Goal: Complete application form: Complete application form

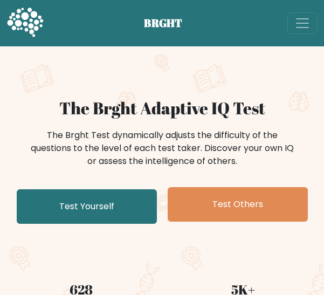
click at [122, 209] on link "Test Yourself" at bounding box center [87, 206] width 140 height 34
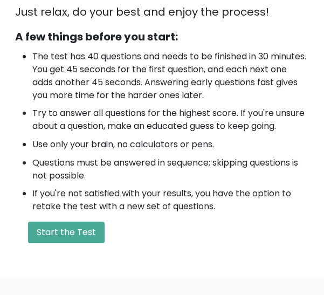
scroll to position [377, 0]
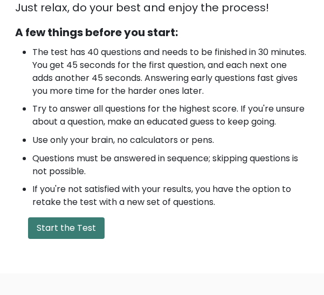
click at [75, 217] on button "Start the Test" at bounding box center [66, 228] width 77 height 22
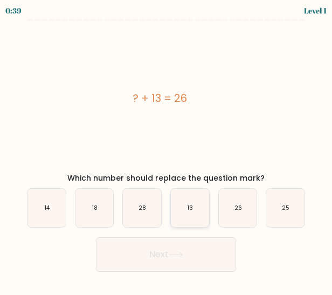
click at [189, 209] on text "13" at bounding box center [190, 208] width 5 height 8
click at [167, 150] on input "d. 13" at bounding box center [166, 149] width 1 height 3
radio input "true"
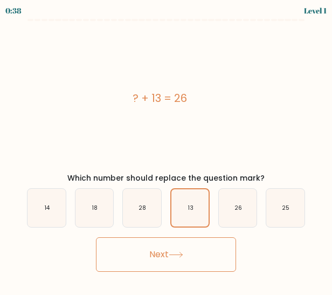
click at [185, 258] on button "Next" at bounding box center [166, 254] width 140 height 34
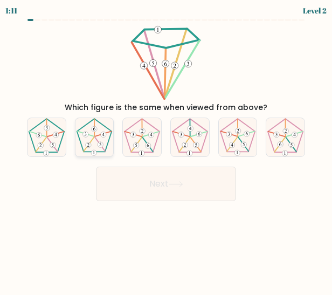
click at [87, 147] on 161 at bounding box center [88, 144] width 5 height 5
click at [166, 148] on input "b." at bounding box center [166, 149] width 1 height 3
radio input "true"
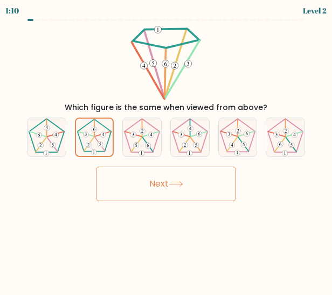
click at [119, 177] on button "Next" at bounding box center [166, 184] width 140 height 34
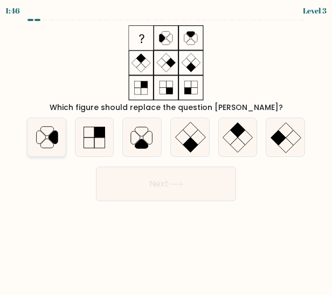
click at [42, 145] on icon at bounding box center [46, 137] width 38 height 38
click at [166, 148] on input "a." at bounding box center [166, 149] width 1 height 3
radio input "true"
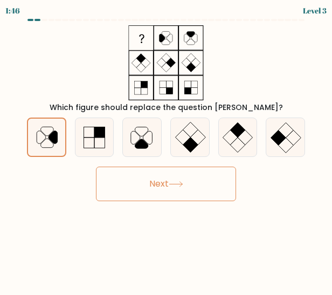
click at [187, 187] on button "Next" at bounding box center [166, 184] width 140 height 34
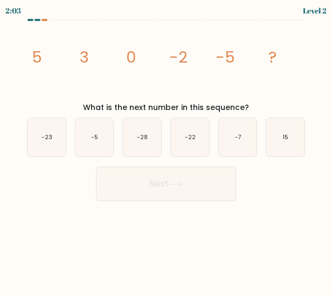
click at [266, 63] on icon "image/svg+xml 5 3 0 -2 -5 ?" at bounding box center [166, 62] width 282 height 75
click at [83, 140] on icon "-5" at bounding box center [94, 137] width 38 height 38
click at [166, 148] on input "b. -5" at bounding box center [166, 149] width 1 height 3
radio input "true"
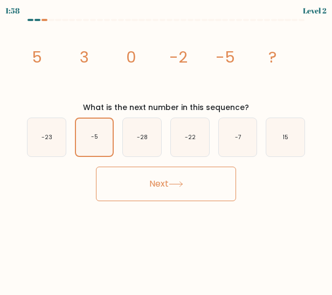
click at [153, 189] on button "Next" at bounding box center [166, 184] width 140 height 34
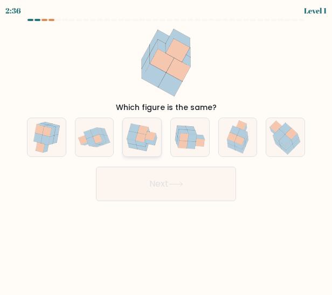
click at [146, 140] on icon at bounding box center [151, 139] width 12 height 14
click at [166, 148] on input "c." at bounding box center [166, 149] width 1 height 3
radio input "true"
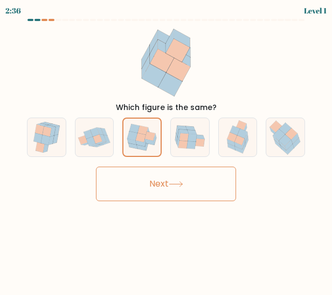
click at [155, 180] on button "Next" at bounding box center [166, 184] width 140 height 34
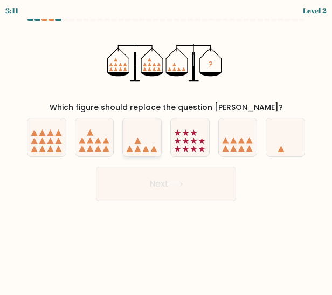
click at [143, 143] on icon at bounding box center [142, 137] width 38 height 32
click at [166, 148] on input "c." at bounding box center [166, 149] width 1 height 3
radio input "true"
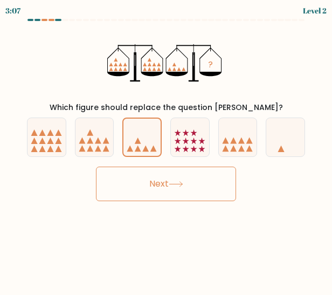
click at [147, 179] on button "Next" at bounding box center [166, 184] width 140 height 34
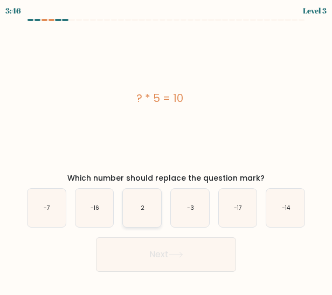
click at [145, 216] on icon "2" at bounding box center [142, 208] width 38 height 38
click at [166, 150] on input "c. 2" at bounding box center [166, 149] width 1 height 3
radio input "true"
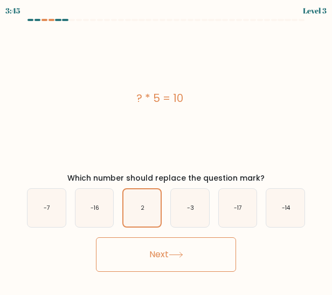
click at [169, 260] on button "Next" at bounding box center [166, 254] width 140 height 34
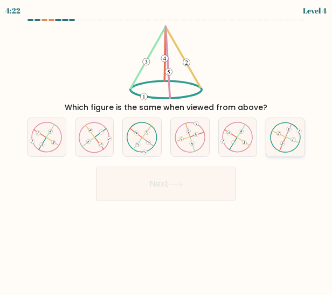
click at [281, 136] on icon at bounding box center [285, 137] width 31 height 31
click at [167, 148] on input "f." at bounding box center [166, 149] width 1 height 3
radio input "true"
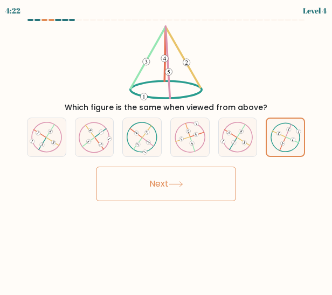
click at [218, 185] on button "Next" at bounding box center [166, 184] width 140 height 34
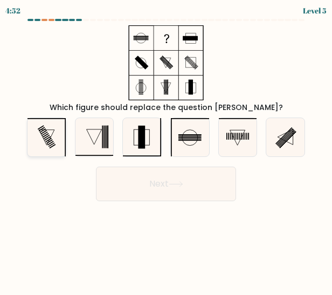
click at [56, 137] on icon at bounding box center [46, 137] width 38 height 38
click at [166, 148] on input "a." at bounding box center [166, 149] width 1 height 3
radio input "true"
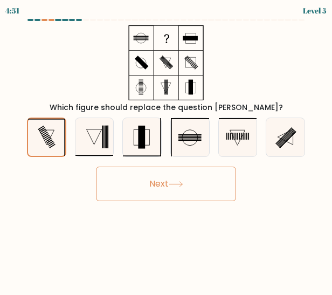
click at [153, 184] on button "Next" at bounding box center [166, 184] width 140 height 34
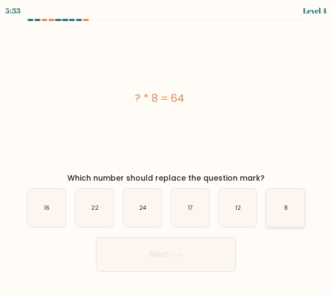
drag, startPoint x: 295, startPoint y: 208, endPoint x: 271, endPoint y: 212, distance: 24.5
click at [295, 208] on icon "8" at bounding box center [285, 208] width 38 height 38
click at [167, 150] on input "f. 8" at bounding box center [166, 149] width 1 height 3
radio input "true"
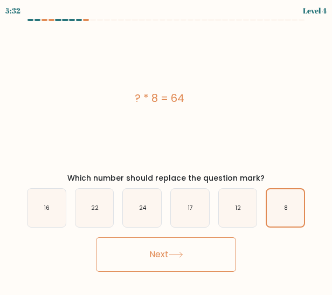
click at [200, 254] on button "Next" at bounding box center [166, 254] width 140 height 34
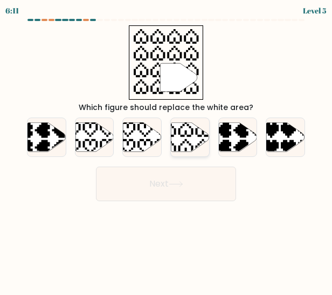
drag, startPoint x: 182, startPoint y: 143, endPoint x: 179, endPoint y: 154, distance: 11.6
click at [182, 143] on icon at bounding box center [190, 136] width 38 height 29
click at [167, 148] on input "d." at bounding box center [166, 149] width 1 height 3
radio input "true"
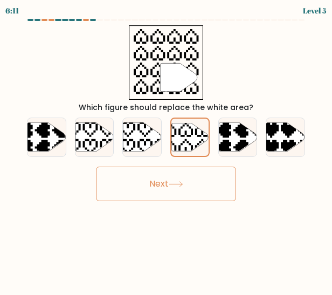
click at [168, 190] on button "Next" at bounding box center [166, 184] width 140 height 34
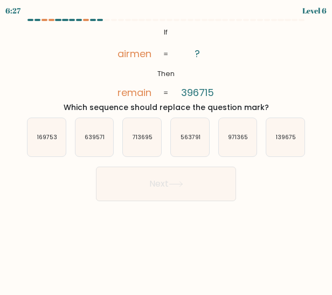
click at [202, 93] on tspan "396715" at bounding box center [197, 92] width 33 height 13
click at [135, 137] on text "713695" at bounding box center [143, 137] width 20 height 8
click at [166, 148] on input "c. 713695" at bounding box center [166, 149] width 1 height 3
radio input "true"
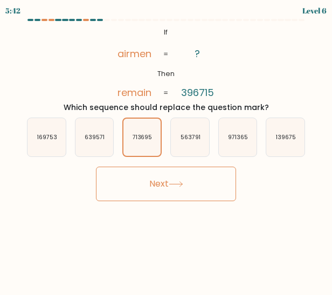
click at [155, 179] on button "Next" at bounding box center [166, 184] width 140 height 34
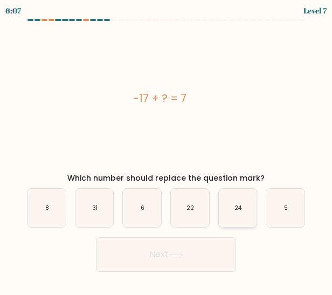
click at [240, 208] on text "24" at bounding box center [238, 208] width 8 height 8
click at [167, 150] on input "e. 24" at bounding box center [166, 149] width 1 height 3
radio input "true"
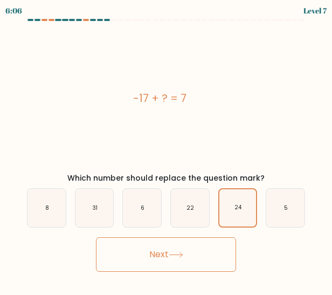
click at [158, 263] on button "Next" at bounding box center [166, 254] width 140 height 34
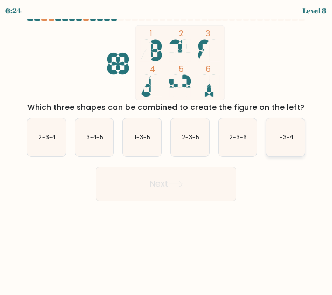
click at [289, 135] on text "1-3-4" at bounding box center [286, 137] width 16 height 8
click at [167, 148] on input "f. 1-3-4" at bounding box center [166, 149] width 1 height 3
radio input "true"
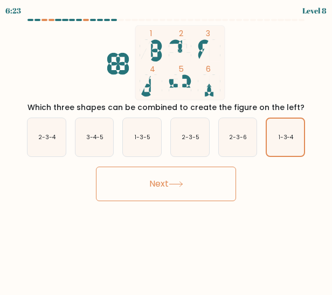
click at [205, 183] on button "Next" at bounding box center [166, 184] width 140 height 34
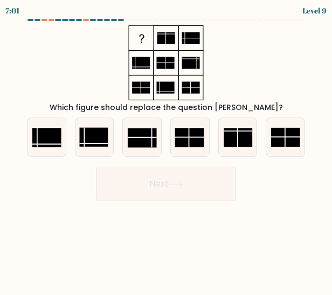
click at [246, 68] on div "Which figure should replace the question [PERSON_NAME]?" at bounding box center [165, 69] width 291 height 88
click at [139, 136] on rect at bounding box center [142, 137] width 29 height 19
click at [166, 148] on input "c." at bounding box center [166, 149] width 1 height 3
radio input "true"
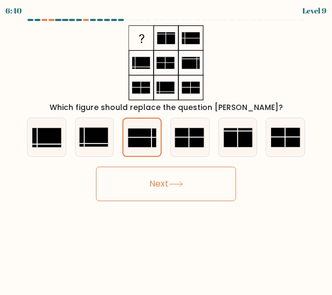
click at [181, 190] on button "Next" at bounding box center [166, 184] width 140 height 34
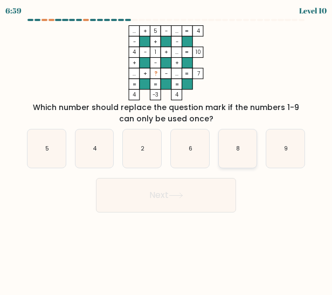
click at [238, 157] on icon "8" at bounding box center [238, 148] width 38 height 38
click at [167, 150] on input "e. 8" at bounding box center [166, 149] width 1 height 3
radio input "true"
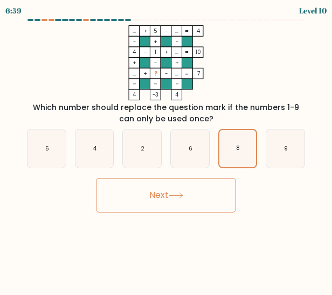
click at [203, 189] on button "Next" at bounding box center [166, 195] width 140 height 34
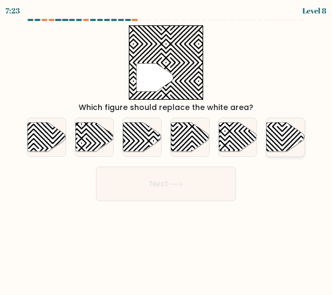
click at [284, 135] on icon at bounding box center [320, 121] width 77 height 77
click at [167, 148] on input "f." at bounding box center [166, 149] width 1 height 3
radio input "true"
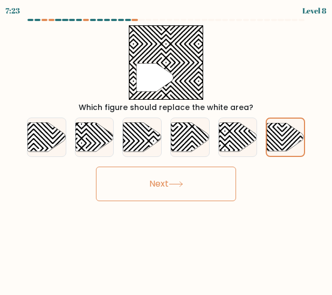
click at [205, 170] on button "Next" at bounding box center [166, 184] width 140 height 34
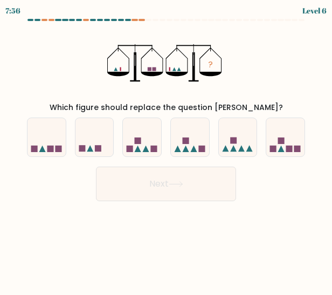
click at [286, 93] on div "? Which figure should replace the question mark?" at bounding box center [165, 69] width 291 height 88
click at [96, 147] on rect at bounding box center [98, 149] width 6 height 6
click at [166, 148] on input "b." at bounding box center [166, 149] width 1 height 3
radio input "true"
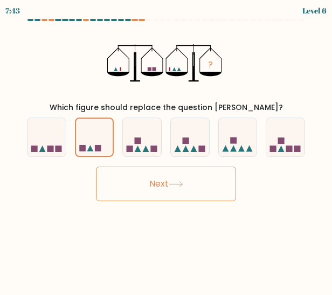
click at [144, 194] on button "Next" at bounding box center [166, 184] width 140 height 34
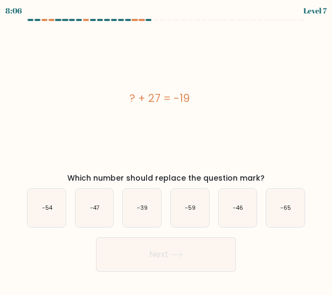
click at [236, 136] on div "? + 27 = -19" at bounding box center [159, 98] width 282 height 146
click at [243, 211] on text "-46" at bounding box center [238, 208] width 10 height 8
click at [167, 150] on input "e. -46" at bounding box center [166, 149] width 1 height 3
radio input "true"
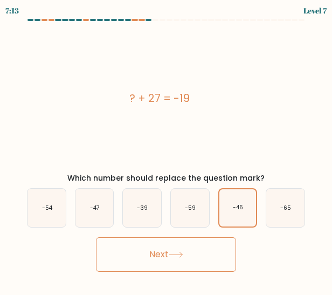
click at [195, 259] on button "Next" at bounding box center [166, 254] width 140 height 34
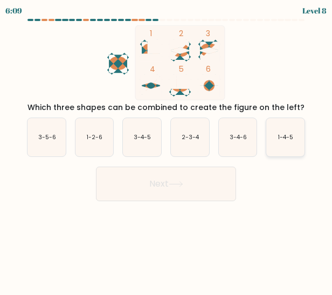
click at [288, 142] on icon "1-4-5" at bounding box center [285, 137] width 38 height 38
click at [167, 148] on input "f. 1-4-5" at bounding box center [166, 149] width 1 height 3
radio input "true"
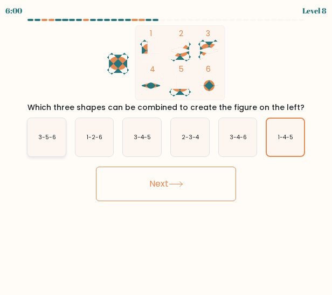
click at [58, 134] on icon "3-5-6" at bounding box center [46, 137] width 38 height 38
click at [166, 148] on input "a. 3-5-6" at bounding box center [166, 149] width 1 height 3
radio input "true"
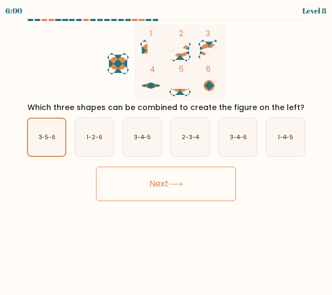
click at [167, 197] on button "Next" at bounding box center [166, 184] width 140 height 34
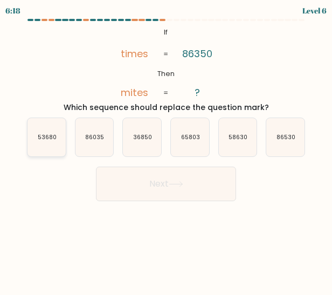
click at [45, 134] on text "53680" at bounding box center [47, 137] width 19 height 8
click at [166, 148] on input "a. 53680" at bounding box center [166, 149] width 1 height 3
radio input "true"
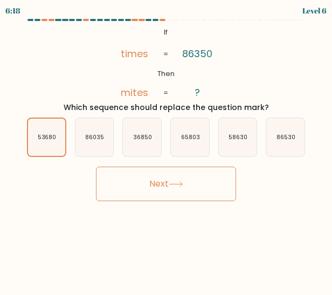
click at [191, 188] on button "Next" at bounding box center [166, 184] width 140 height 34
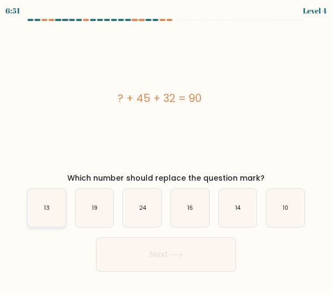
drag, startPoint x: 57, startPoint y: 207, endPoint x: 200, endPoint y: 252, distance: 149.7
click at [59, 207] on icon "13" at bounding box center [46, 208] width 38 height 38
click at [166, 150] on input "a. 13" at bounding box center [166, 149] width 1 height 3
radio input "true"
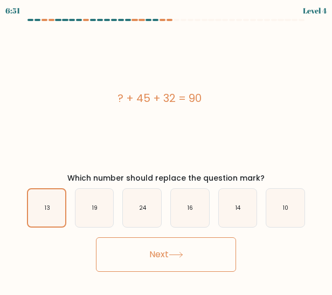
click at [208, 253] on button "Next" at bounding box center [166, 254] width 140 height 34
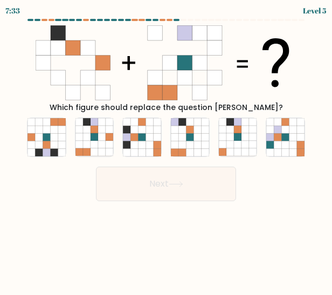
click at [212, 121] on div "d." at bounding box center [190, 137] width 48 height 39
click at [229, 132] on icon at bounding box center [230, 130] width 8 height 8
click at [167, 148] on input "e." at bounding box center [166, 149] width 1 height 3
radio input "true"
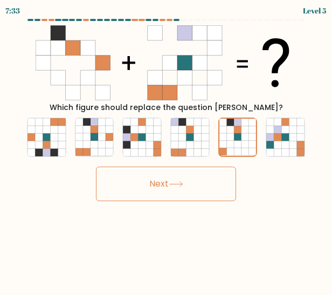
click at [190, 185] on button "Next" at bounding box center [166, 184] width 140 height 34
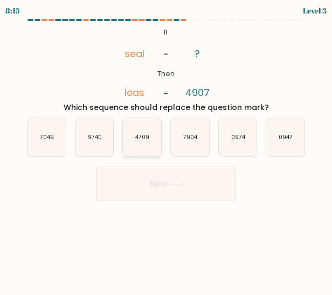
click at [144, 147] on icon "4709" at bounding box center [142, 137] width 38 height 38
click at [166, 148] on input "c. 4709" at bounding box center [166, 149] width 1 height 3
radio input "true"
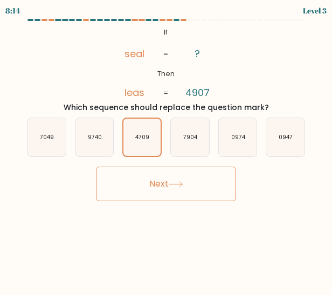
click at [158, 183] on button "Next" at bounding box center [166, 184] width 140 height 34
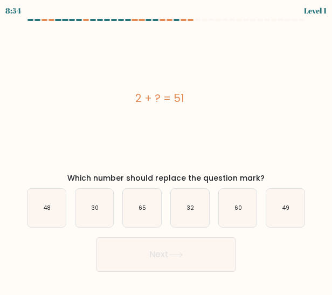
drag, startPoint x: 298, startPoint y: 203, endPoint x: 229, endPoint y: 244, distance: 80.2
click at [297, 203] on icon "49" at bounding box center [285, 208] width 38 height 38
click at [167, 150] on input "f. 49" at bounding box center [166, 149] width 1 height 3
radio input "true"
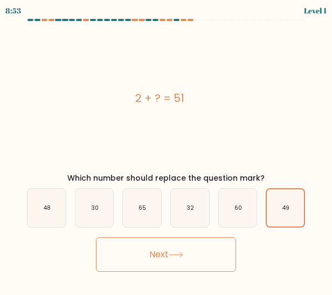
click at [206, 248] on button "Next" at bounding box center [166, 254] width 140 height 34
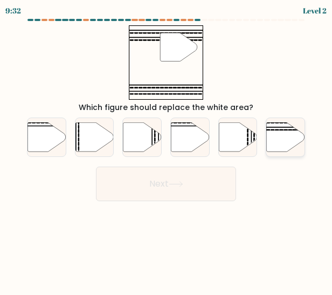
click at [282, 143] on icon at bounding box center [286, 136] width 38 height 29
click at [167, 148] on input "f." at bounding box center [166, 149] width 1 height 3
radio input "true"
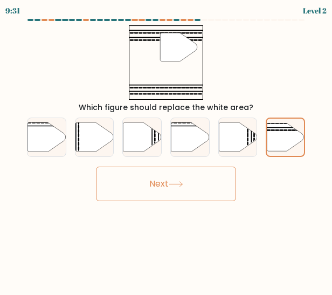
click at [204, 178] on button "Next" at bounding box center [166, 184] width 140 height 34
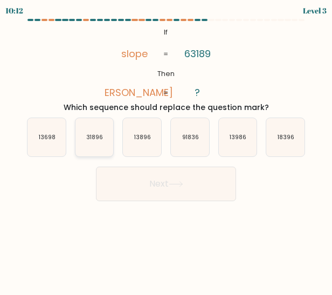
click at [90, 137] on text "31896" at bounding box center [94, 137] width 17 height 8
click at [166, 148] on input "b. 31896" at bounding box center [166, 149] width 1 height 3
radio input "true"
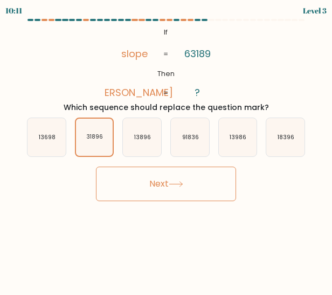
click at [158, 186] on button "Next" at bounding box center [166, 184] width 140 height 34
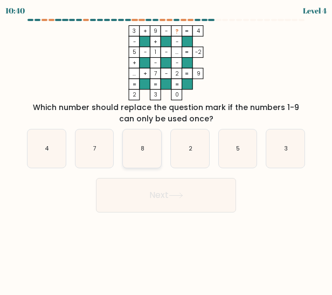
click at [155, 148] on icon "8" at bounding box center [142, 148] width 38 height 38
click at [166, 148] on input "c. 8" at bounding box center [166, 149] width 1 height 3
radio input "true"
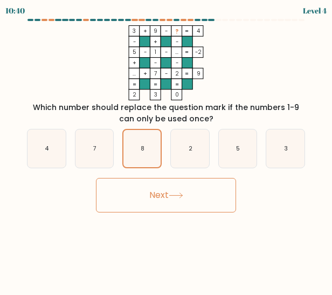
click at [174, 200] on button "Next" at bounding box center [166, 195] width 140 height 34
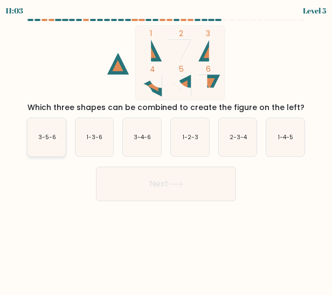
click at [40, 136] on text "3-5-6" at bounding box center [47, 137] width 18 height 8
click at [166, 148] on input "a. 3-5-6" at bounding box center [166, 149] width 1 height 3
radio input "true"
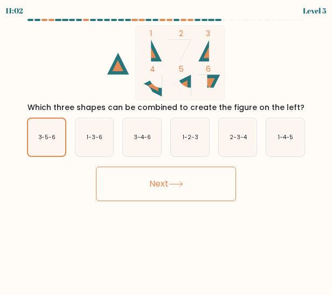
click at [139, 185] on button "Next" at bounding box center [166, 184] width 140 height 34
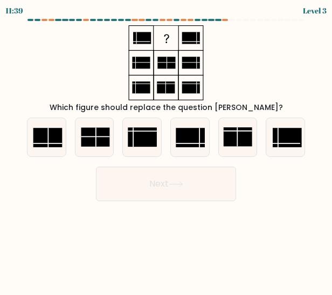
click at [274, 81] on div "Which figure should replace the question [PERSON_NAME]?" at bounding box center [165, 69] width 291 height 88
click at [286, 151] on icon at bounding box center [285, 137] width 38 height 38
click at [167, 150] on input "f." at bounding box center [166, 149] width 1 height 3
radio input "true"
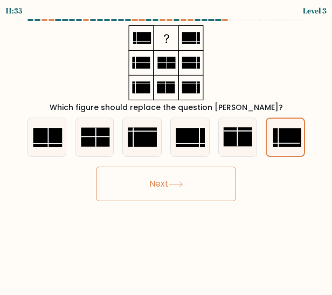
click at [188, 194] on button "Next" at bounding box center [166, 184] width 140 height 34
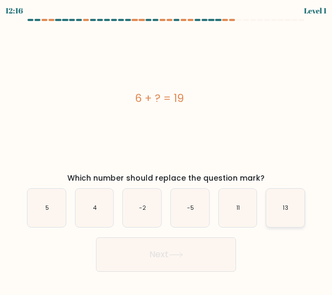
click at [284, 208] on text "13" at bounding box center [285, 208] width 5 height 8
click at [167, 150] on input "f. 13" at bounding box center [166, 149] width 1 height 3
radio input "true"
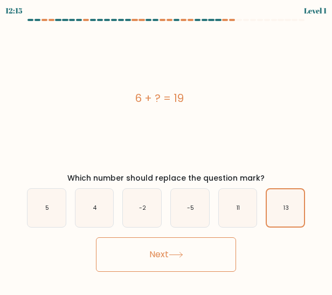
click at [192, 254] on button "Next" at bounding box center [166, 254] width 140 height 34
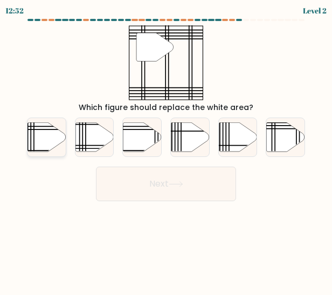
click at [47, 143] on icon at bounding box center [46, 136] width 38 height 29
click at [166, 148] on input "a." at bounding box center [166, 149] width 1 height 3
radio input "true"
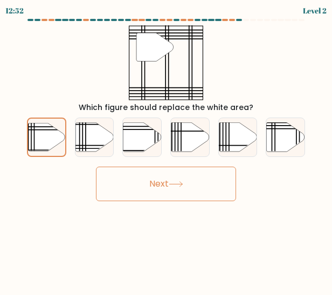
click at [129, 185] on button "Next" at bounding box center [166, 184] width 140 height 34
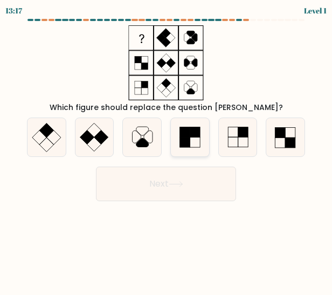
click at [187, 146] on rect at bounding box center [185, 142] width 10 height 10
click at [167, 148] on input "d." at bounding box center [166, 149] width 1 height 3
radio input "true"
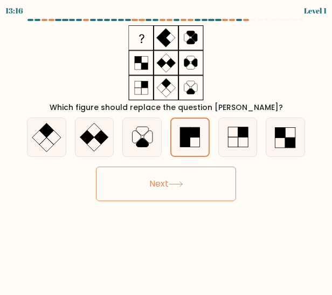
click at [195, 196] on button "Next" at bounding box center [166, 184] width 140 height 34
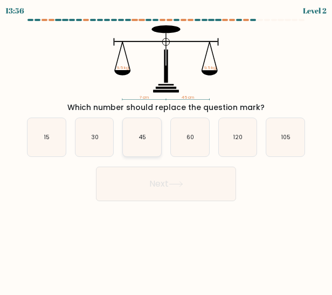
click at [146, 145] on icon "45" at bounding box center [142, 137] width 38 height 38
click at [166, 148] on input "c. 45" at bounding box center [166, 149] width 1 height 3
radio input "true"
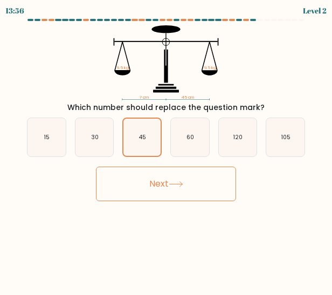
click at [164, 185] on button "Next" at bounding box center [166, 184] width 140 height 34
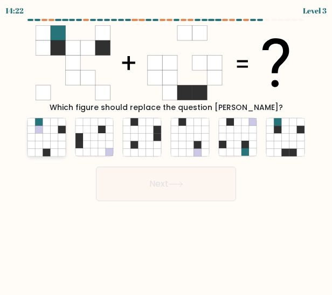
click at [53, 139] on icon at bounding box center [54, 137] width 8 height 8
click at [166, 148] on input "a." at bounding box center [166, 149] width 1 height 3
radio input "true"
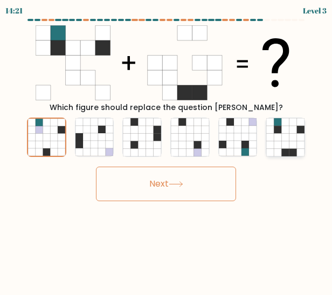
click at [279, 140] on icon at bounding box center [278, 137] width 8 height 8
click at [167, 148] on input "f." at bounding box center [166, 149] width 1 height 3
radio input "true"
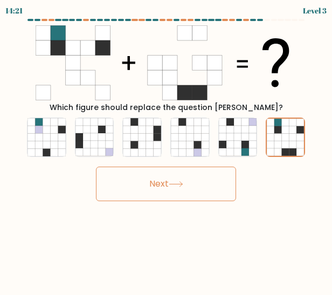
click at [194, 186] on button "Next" at bounding box center [166, 184] width 140 height 34
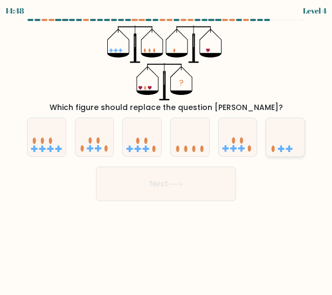
click at [284, 142] on icon at bounding box center [285, 137] width 38 height 32
click at [167, 148] on input "f." at bounding box center [166, 149] width 1 height 3
radio input "true"
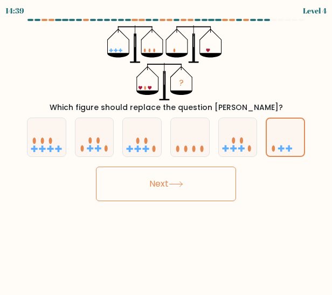
click at [200, 185] on button "Next" at bounding box center [166, 184] width 140 height 34
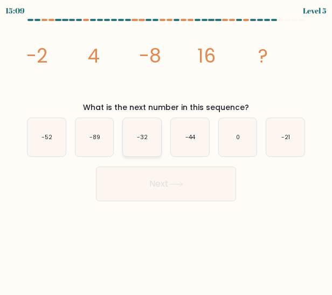
click at [147, 132] on icon "-32" at bounding box center [142, 137] width 38 height 38
click at [166, 148] on input "c. -32" at bounding box center [166, 149] width 1 height 3
radio input "true"
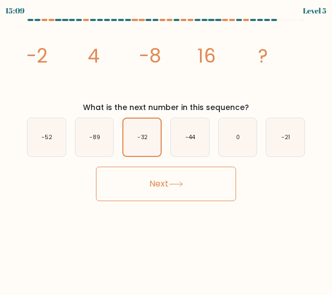
click at [168, 199] on button "Next" at bounding box center [166, 184] width 140 height 34
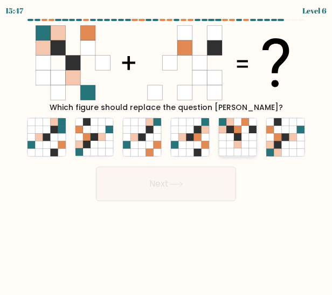
click at [242, 146] on icon at bounding box center [245, 145] width 8 height 8
click at [167, 148] on input "e." at bounding box center [166, 149] width 1 height 3
radio input "true"
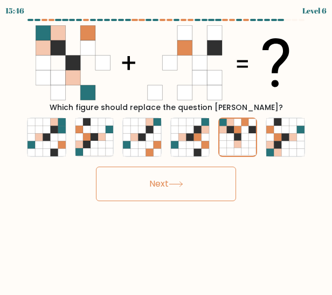
click at [193, 179] on button "Next" at bounding box center [166, 184] width 140 height 34
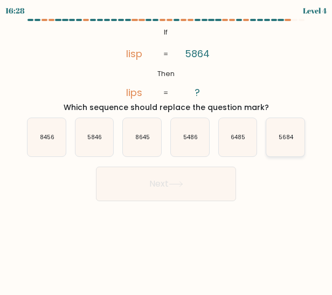
click at [289, 135] on text "5684" at bounding box center [286, 137] width 15 height 8
click at [167, 148] on input "f. 5684" at bounding box center [166, 149] width 1 height 3
radio input "true"
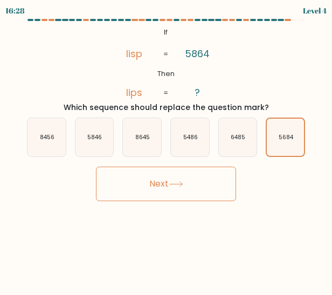
click at [202, 190] on button "Next" at bounding box center [166, 184] width 140 height 34
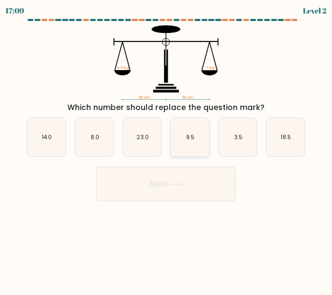
click at [208, 141] on icon "9.5" at bounding box center [190, 137] width 38 height 38
click at [167, 148] on input "d. 9.5" at bounding box center [166, 149] width 1 height 3
radio input "true"
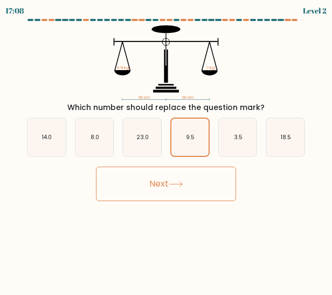
click at [189, 184] on button "Next" at bounding box center [166, 184] width 140 height 34
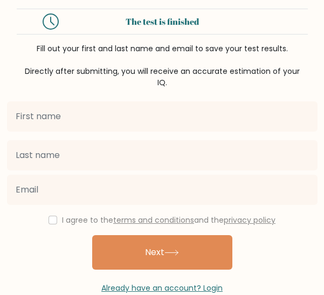
drag, startPoint x: 0, startPoint y: 0, endPoint x: 277, endPoint y: 58, distance: 283.1
click at [277, 58] on div "Fill out your first and last name and email to save your test results. Directly…" at bounding box center [162, 65] width 291 height 45
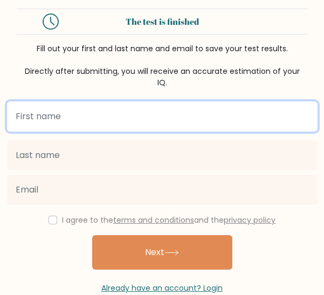
click at [201, 116] on input "text" at bounding box center [162, 116] width 310 height 30
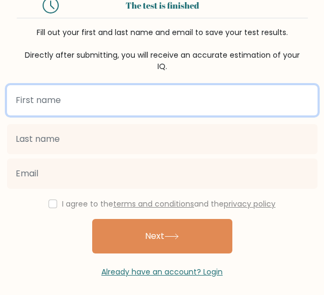
scroll to position [25, 0]
